Goal: Navigation & Orientation: Understand site structure

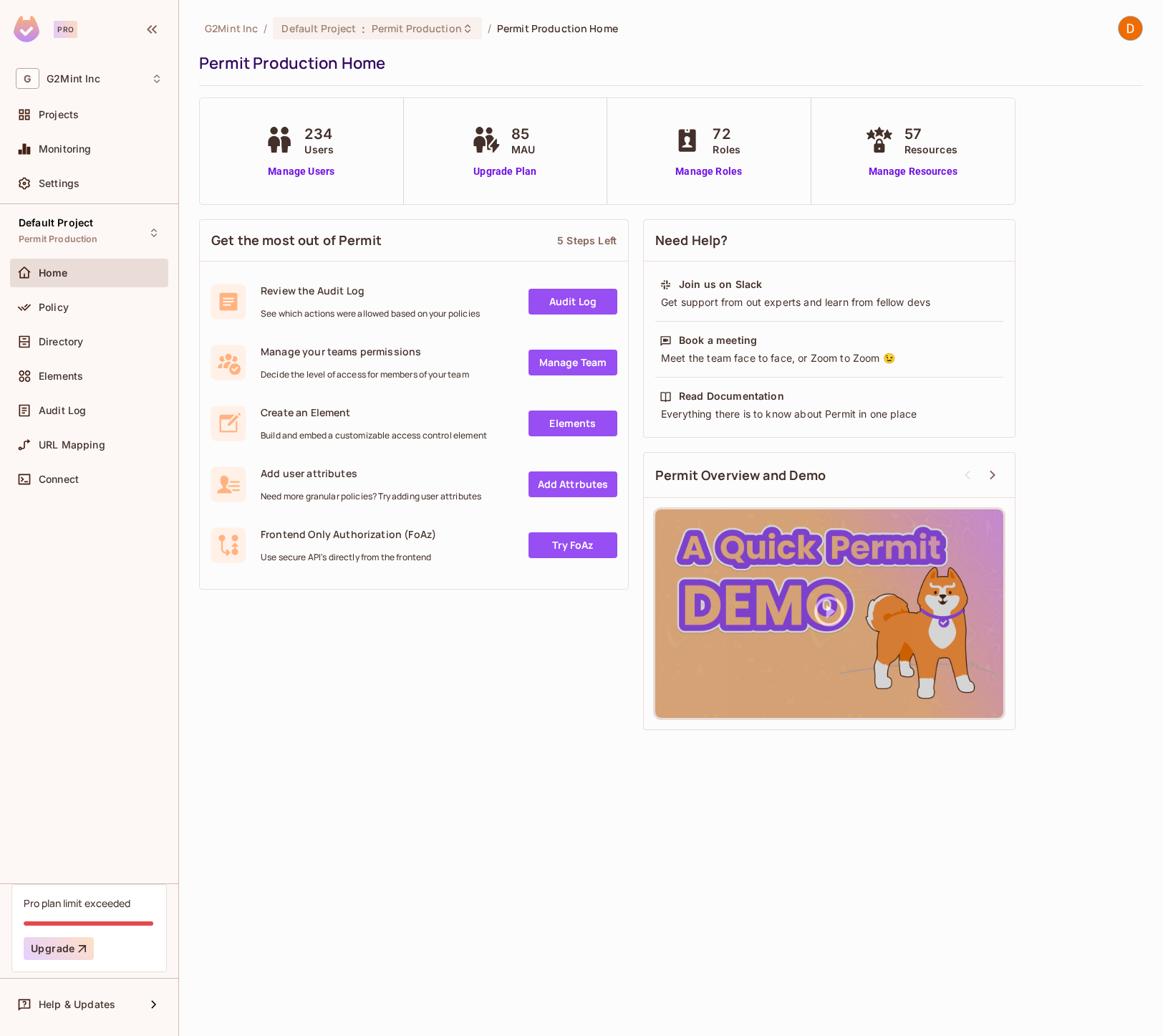
click at [282, 156] on div "234 Users Manage Users" at bounding box center [301, 151] width 80 height 56
click at [315, 172] on link "Manage Users" at bounding box center [301, 172] width 80 height 15
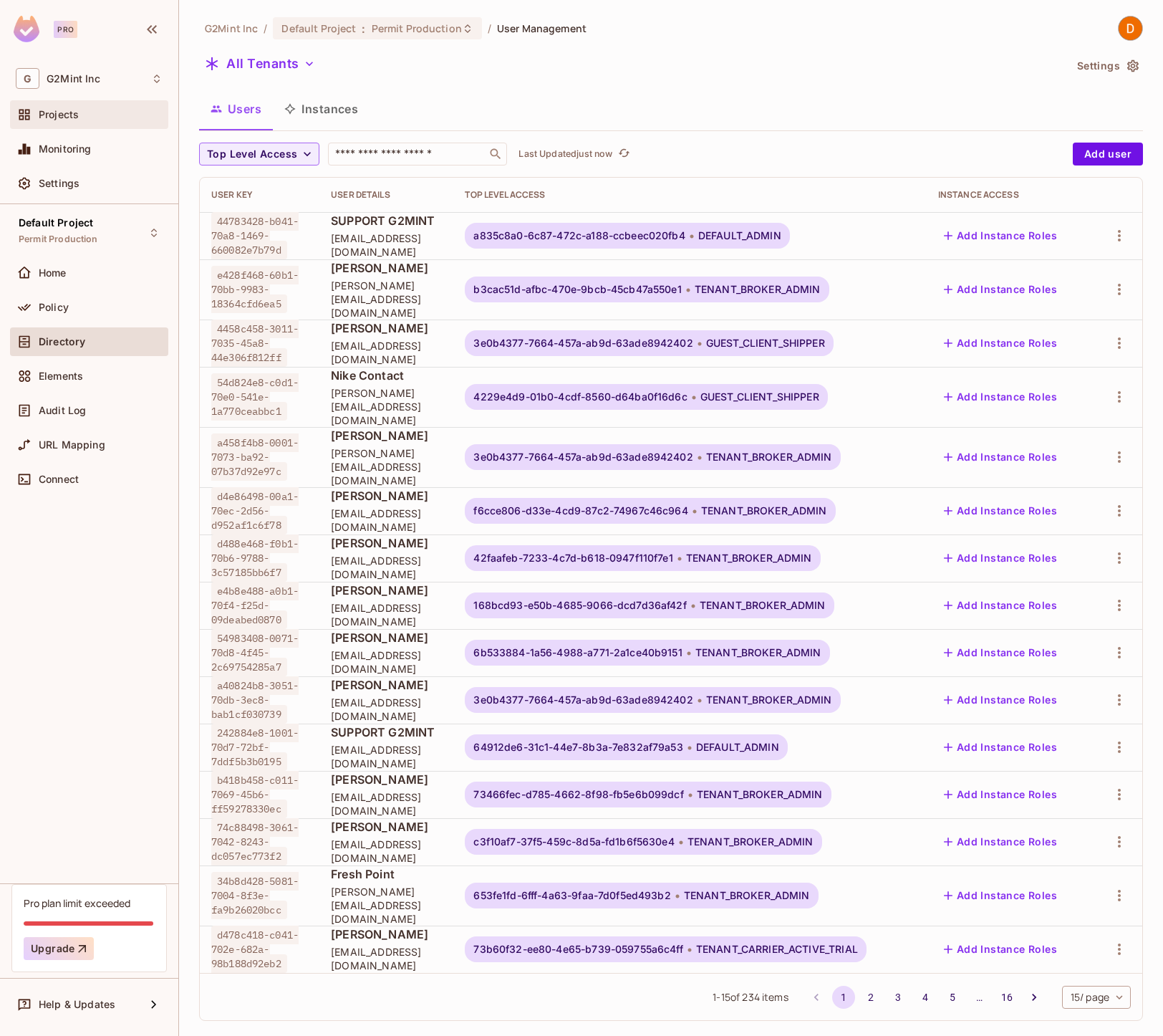
click at [63, 116] on span "Projects" at bounding box center [58, 115] width 40 height 12
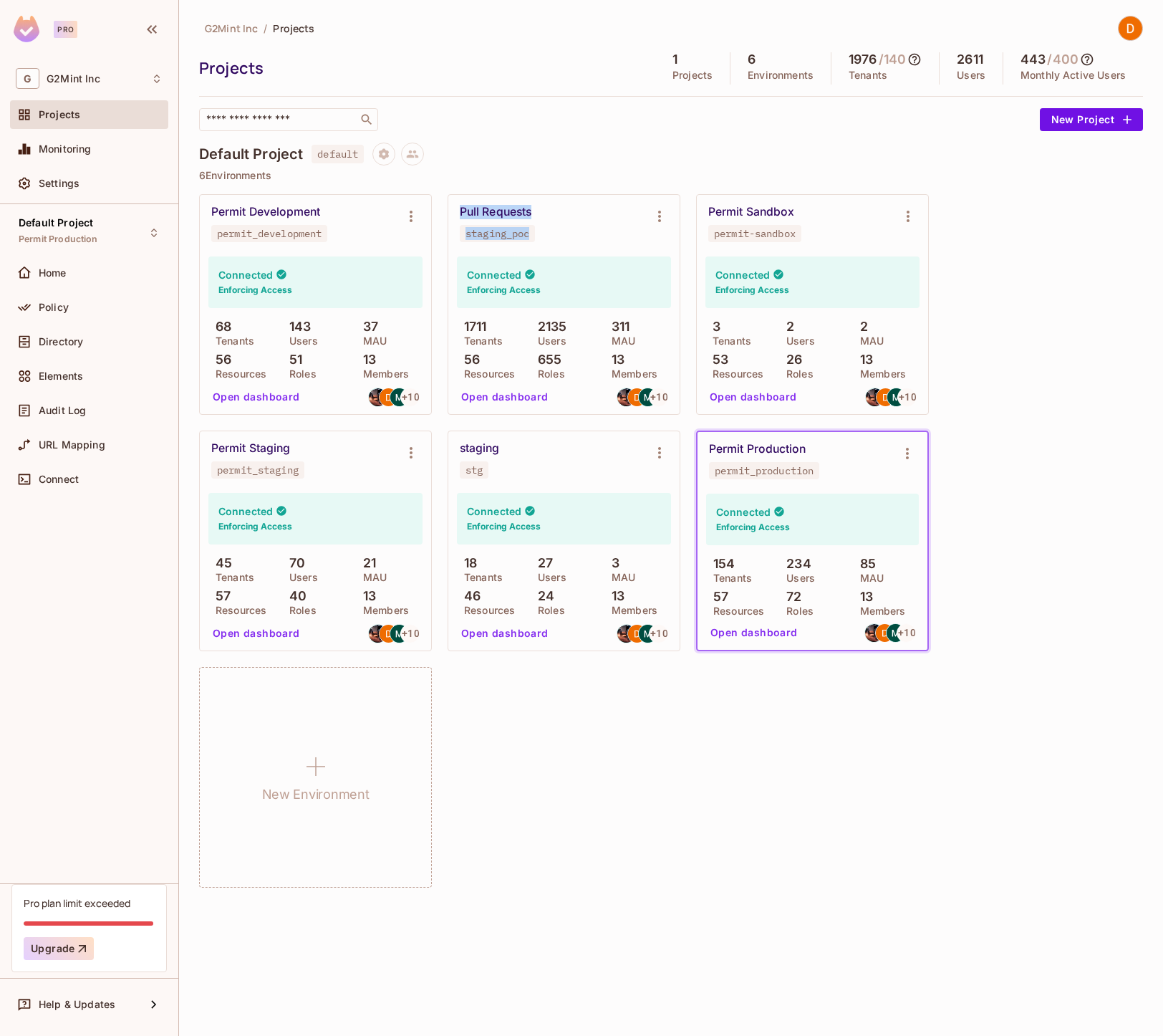
drag, startPoint x: 530, startPoint y: 237, endPoint x: 453, endPoint y: 188, distance: 91.3
click at [453, 188] on div "Default Project default 6 Environments Permit Development permit_development Co…" at bounding box center [671, 523] width 944 height 760
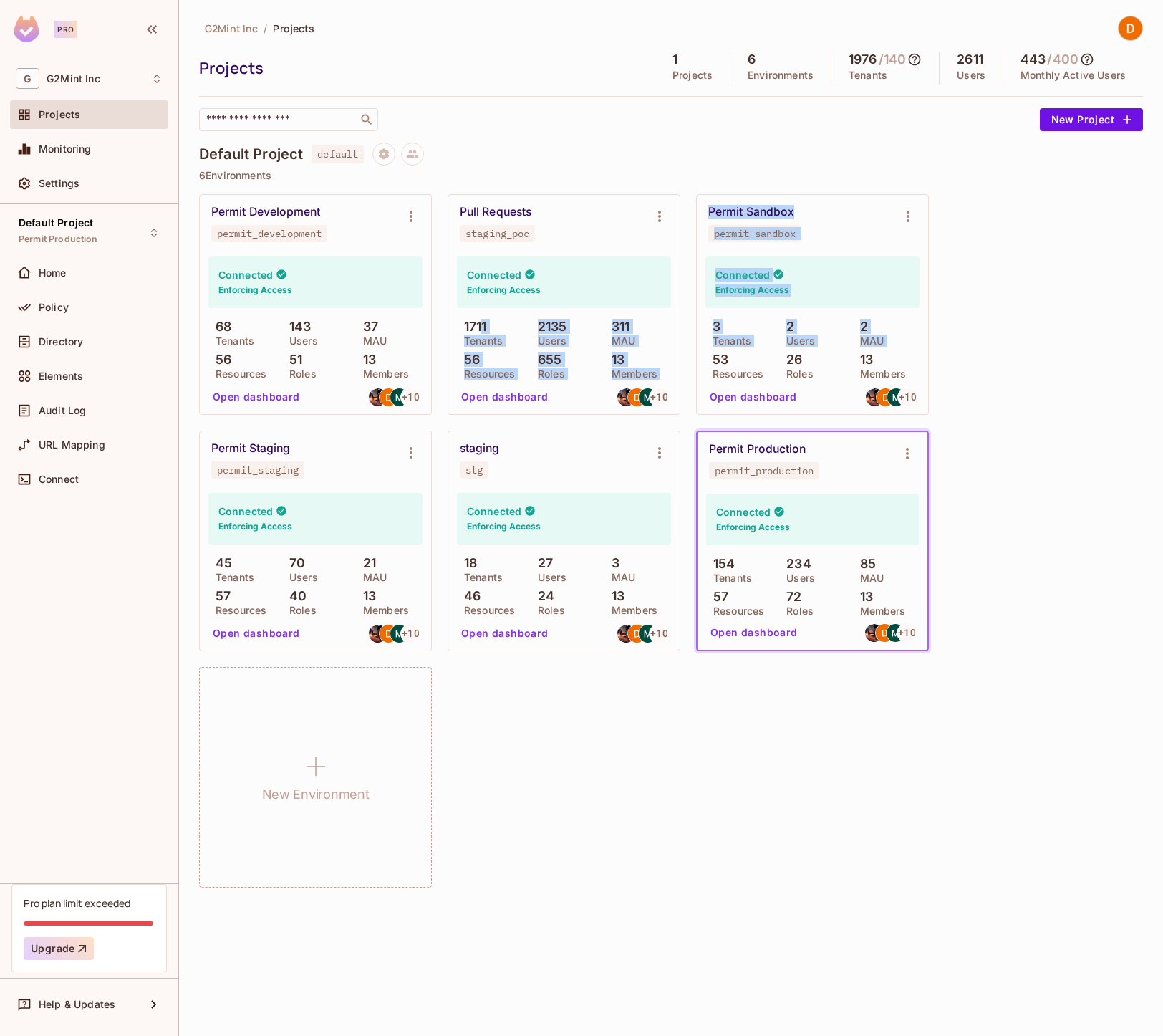
drag, startPoint x: 500, startPoint y: 325, endPoint x: 693, endPoint y: 364, distance: 196.9
click at [693, 364] on div "Permit Development permit_development Connected Enforcing Access 68 Tenants 143…" at bounding box center [671, 540] width 944 height 693
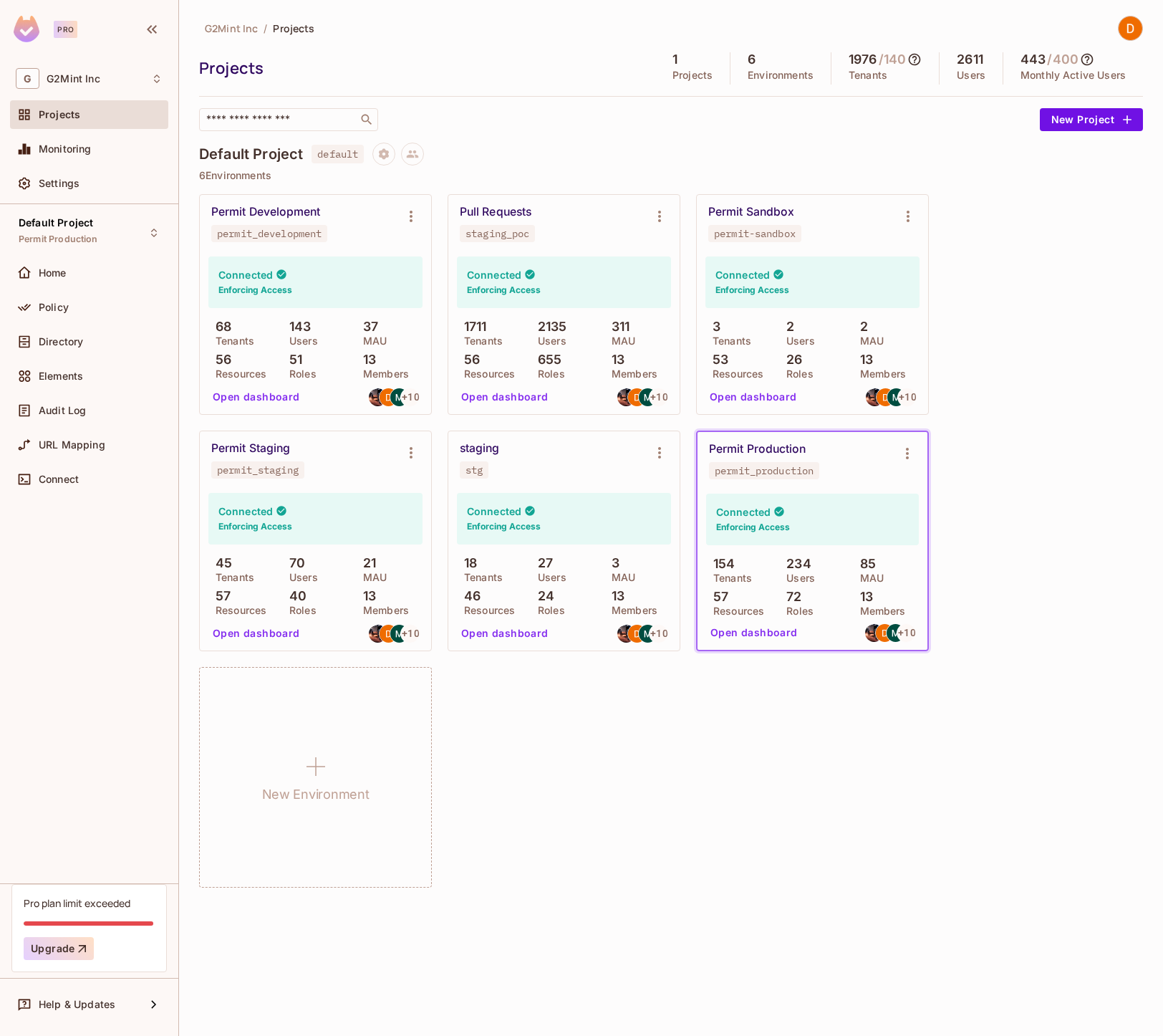
click at [639, 846] on div "Permit Development permit_development Connected Enforcing Access 68 Tenants 143…" at bounding box center [671, 540] width 944 height 693
drag, startPoint x: 550, startPoint y: 321, endPoint x: 595, endPoint y: 347, distance: 52.0
click at [595, 347] on div "1711 Tenants 2135 Users 311 MAU 56 Resources 655 Roles 13 Members" at bounding box center [563, 348] width 214 height 58
drag, startPoint x: 713, startPoint y: 215, endPoint x: 836, endPoint y: 234, distance: 124.5
click at [836, 234] on div "Permit Sandbox permit-sandbox" at bounding box center [801, 223] width 185 height 37
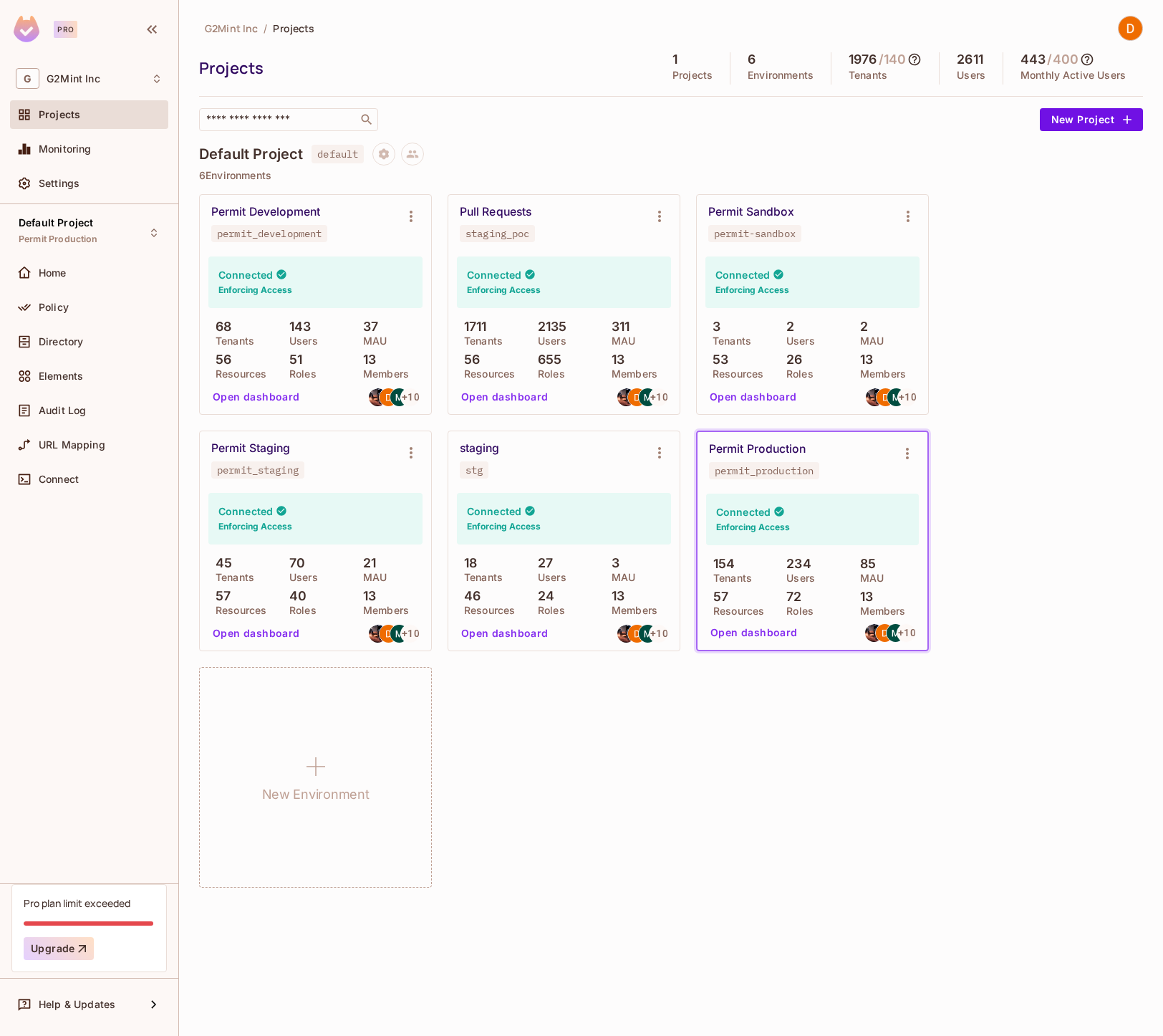
click at [1105, 258] on div "Permit Development permit_development Connected Enforcing Access 68 Tenants 143…" at bounding box center [671, 540] width 944 height 693
drag, startPoint x: 710, startPoint y: 205, endPoint x: 855, endPoint y: 249, distance: 151.5
click at [855, 249] on div "Permit Sandbox permit-sandbox" at bounding box center [813, 223] width 232 height 58
drag, startPoint x: 707, startPoint y: 326, endPoint x: 900, endPoint y: 414, distance: 212.1
click at [897, 414] on div "Connected Enforcing Access 3 Tenants 2 Users 2 MAU 53 Resources 26 Roles 13 Mem…" at bounding box center [813, 332] width 232 height 162
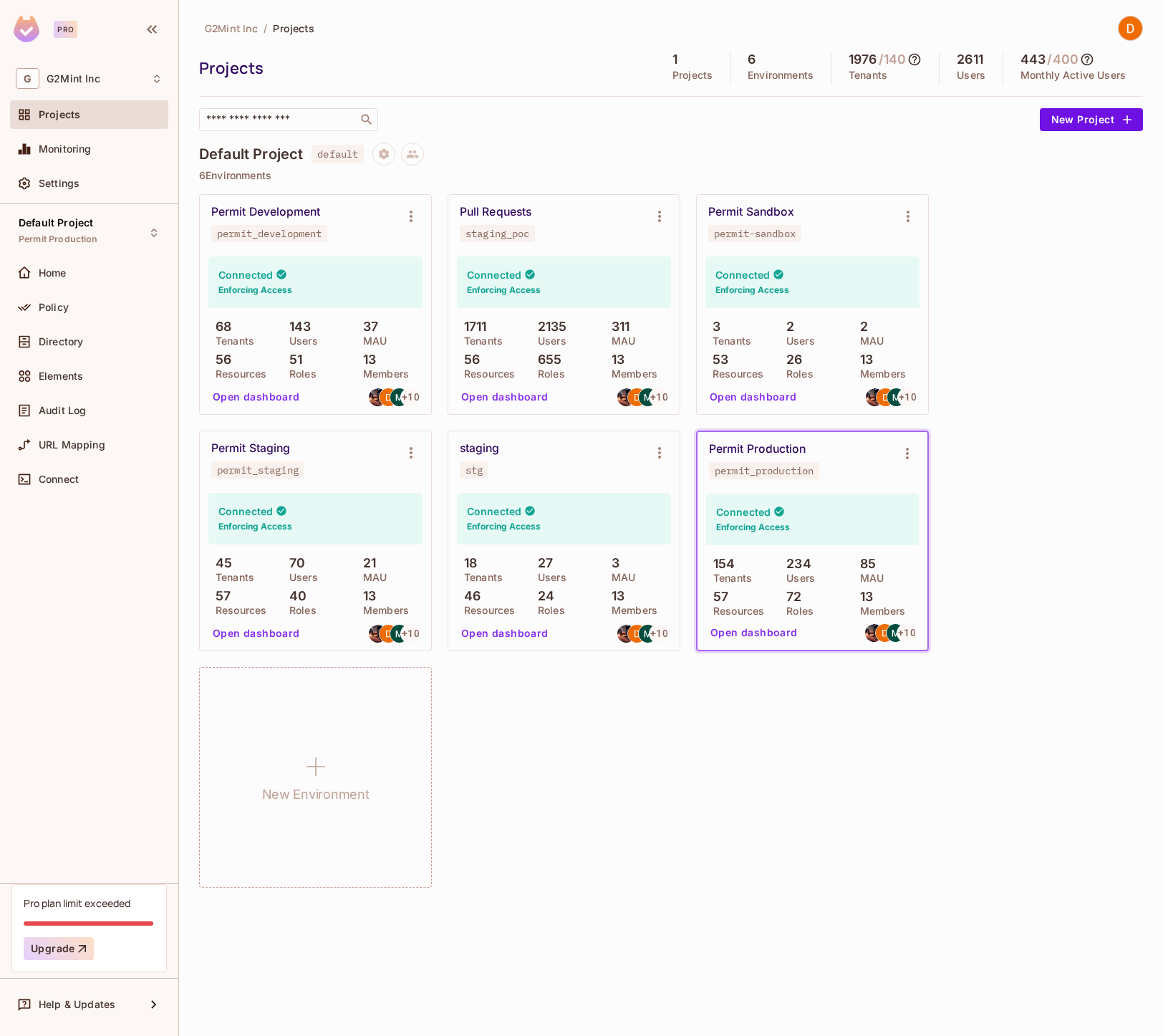
click at [1067, 223] on div "Permit Development permit_development Connected Enforcing Access 68 Tenants 143…" at bounding box center [671, 540] width 944 height 693
drag, startPoint x: 545, startPoint y: 321, endPoint x: 590, endPoint y: 343, distance: 50.1
click at [589, 339] on div "Connected Enforcing Access 1711 Tenants 2135 Users 311 MAU 56 Resources 655 Rol…" at bounding box center [563, 317] width 214 height 122
click at [1079, 269] on div "Permit Development permit_development Connected Enforcing Access 68 Tenants 143…" at bounding box center [671, 540] width 944 height 693
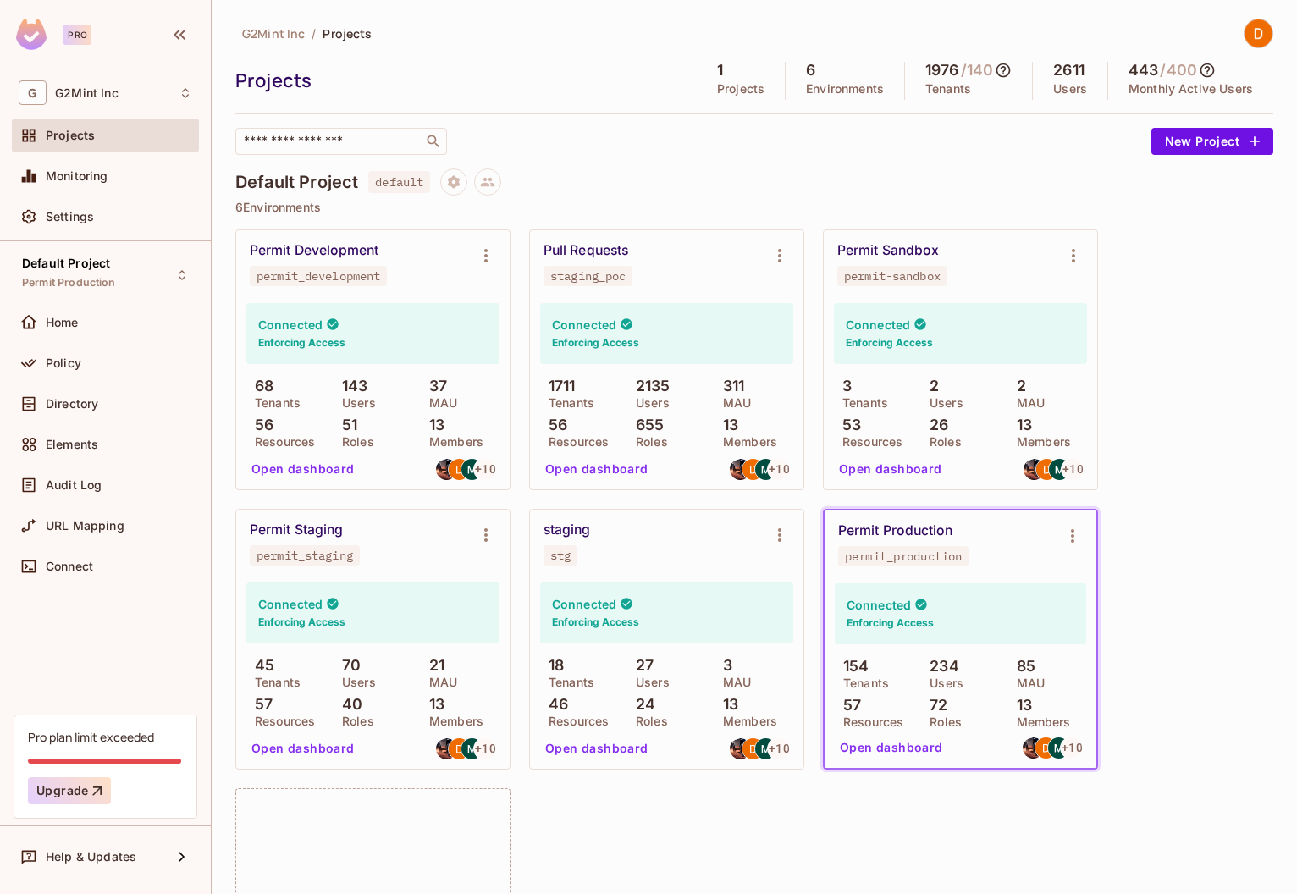
click at [1194, 483] on div "Permit Development permit_development Connected Enforcing Access 68 Tenants 143…" at bounding box center [754, 639] width 1038 height 820
